Goal: Find specific page/section: Find specific page/section

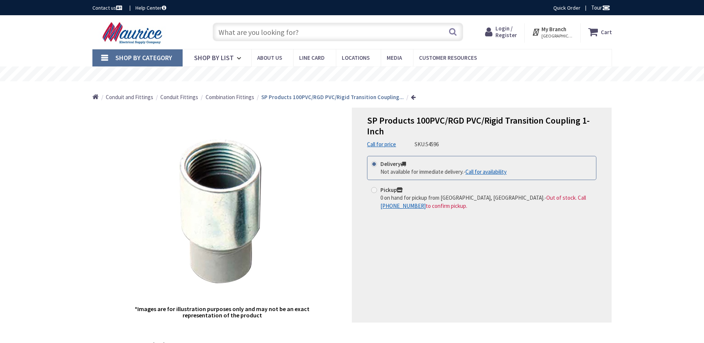
type input "[STREET_ADDRESS]"
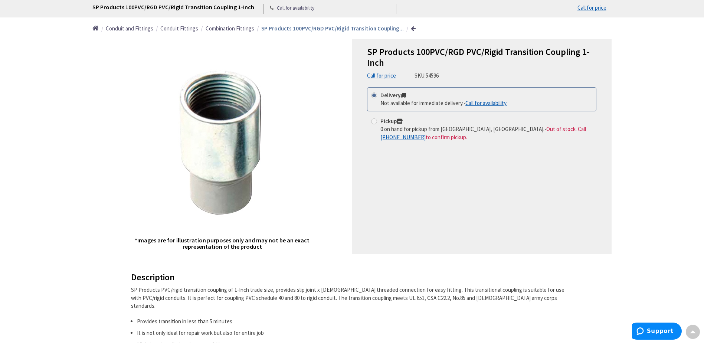
scroll to position [11, 0]
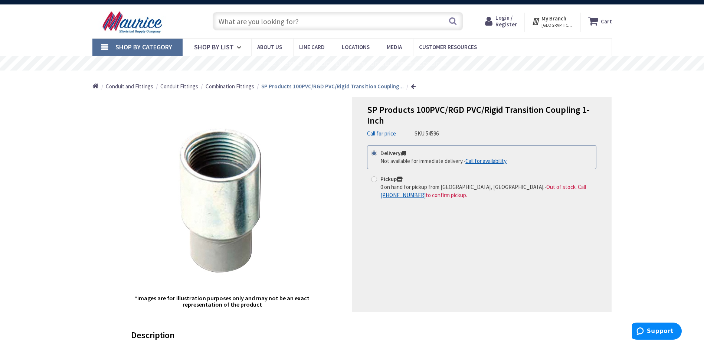
click at [231, 86] on span "Combination Fittings" at bounding box center [229, 86] width 49 height 7
click at [238, 85] on span "Combination Fittings" at bounding box center [229, 86] width 49 height 7
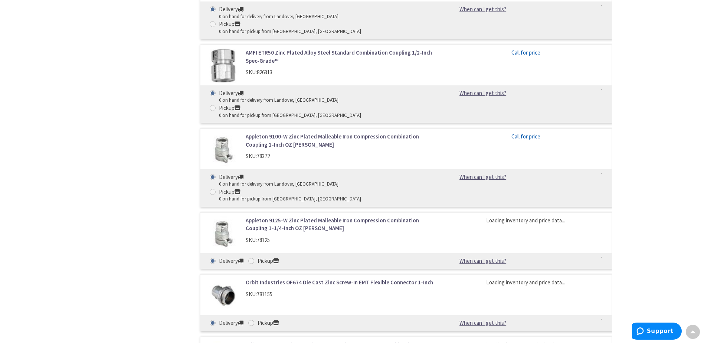
scroll to position [1732, 0]
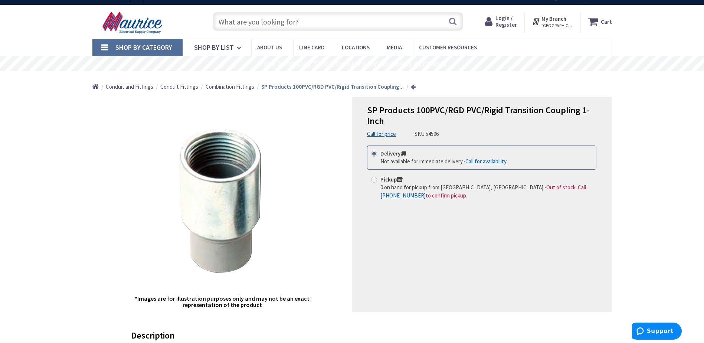
click at [233, 86] on span "Combination Fittings" at bounding box center [229, 86] width 49 height 7
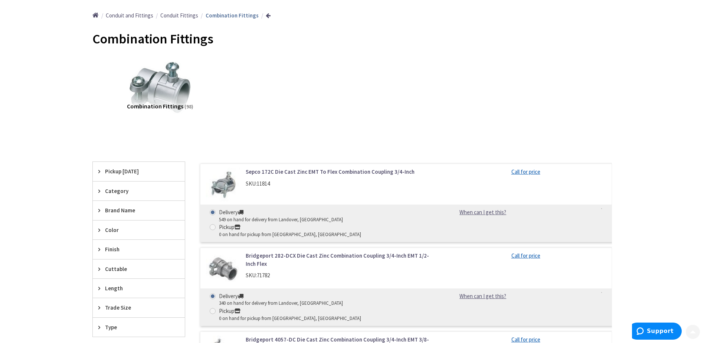
scroll to position [223, 0]
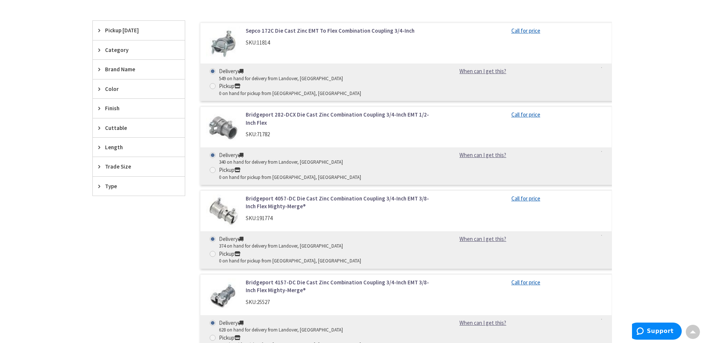
click at [128, 163] on span "Trade Size" at bounding box center [135, 166] width 60 height 8
click at [118, 233] on span "2 Inch" at bounding box center [139, 231] width 92 height 13
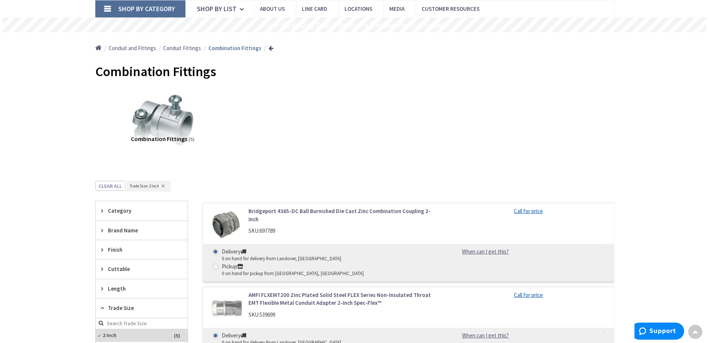
scroll to position [0, 0]
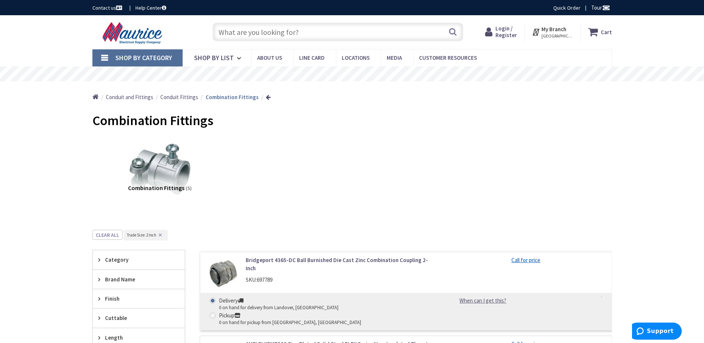
click at [557, 37] on span "[GEOGRAPHIC_DATA], [GEOGRAPHIC_DATA]" at bounding box center [557, 36] width 32 height 6
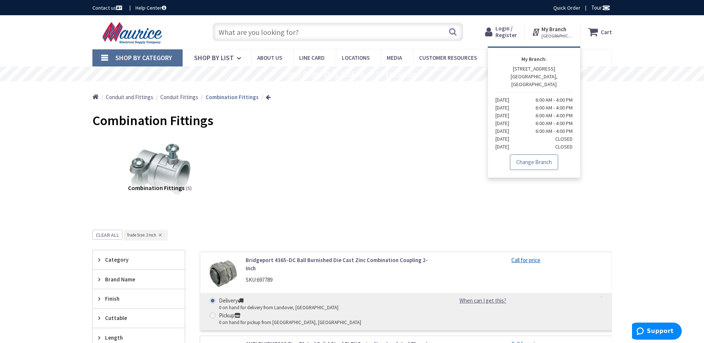
click at [537, 157] on link "Change Branch" at bounding box center [534, 162] width 48 height 16
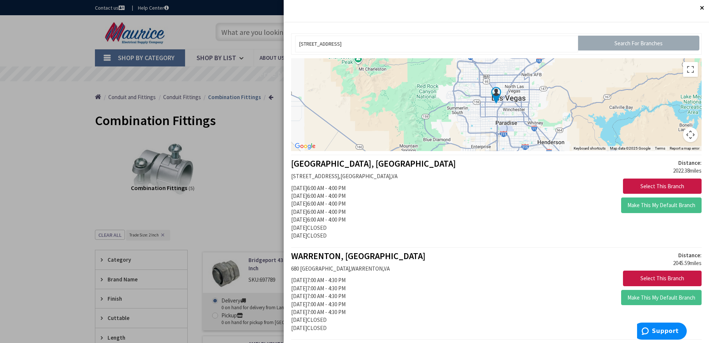
click at [619, 44] on input "Search For Branches" at bounding box center [638, 43] width 121 height 15
